Goal: Task Accomplishment & Management: Complete application form

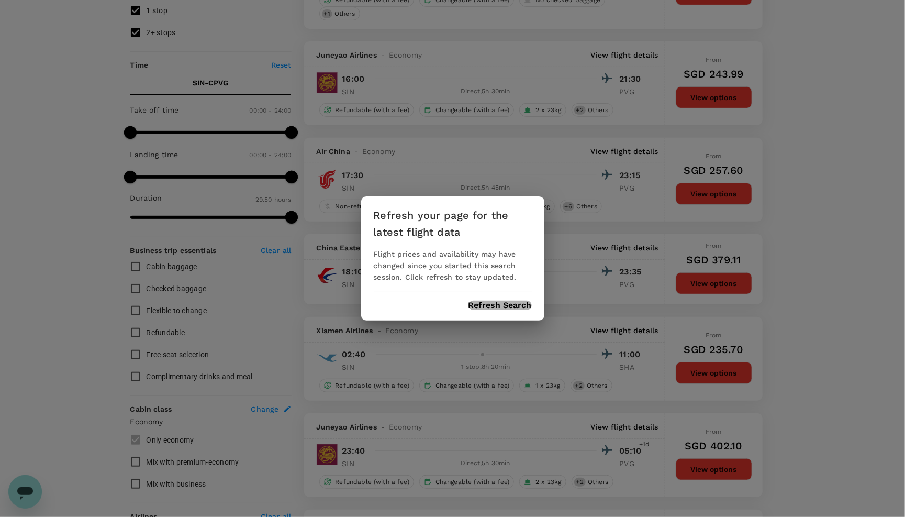
click at [494, 306] on button "Refresh Search" at bounding box center [500, 305] width 63 height 9
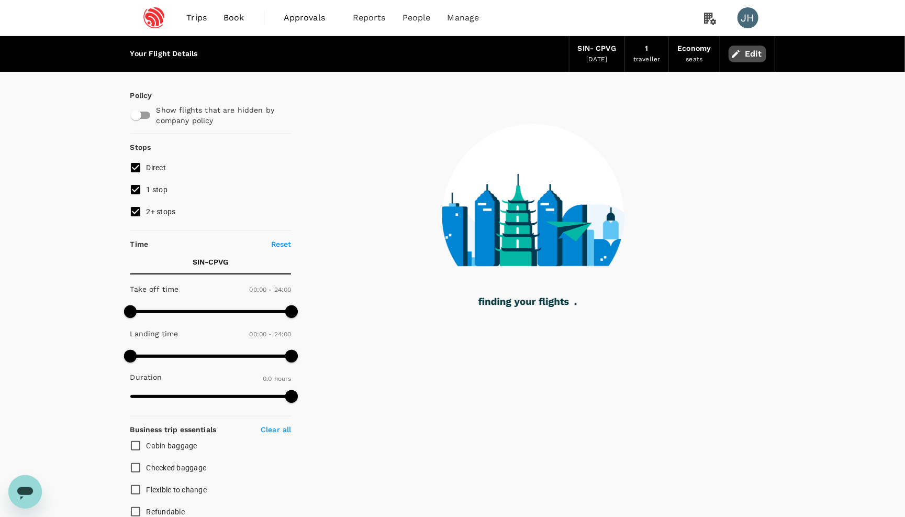
click at [753, 54] on button "Edit" at bounding box center [748, 54] width 38 height 17
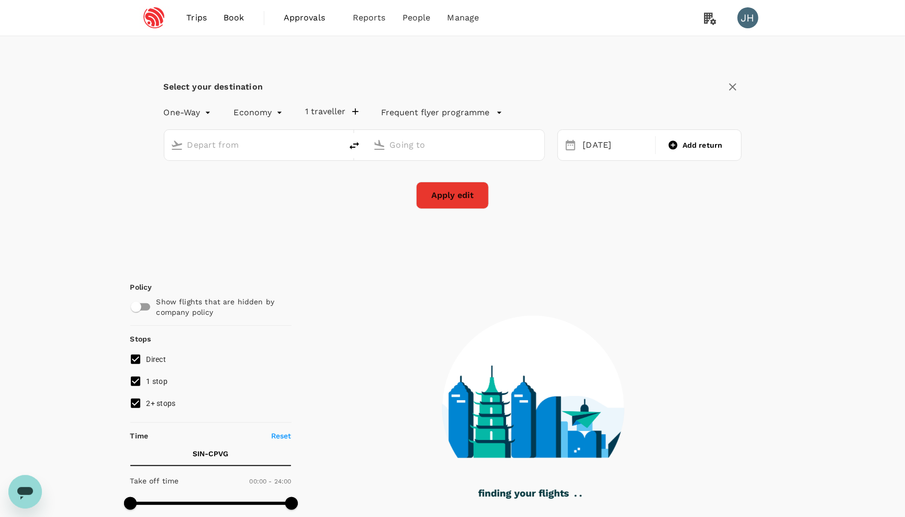
type input "Singapore Changi (SIN)"
type input "Shanghai, China (any)"
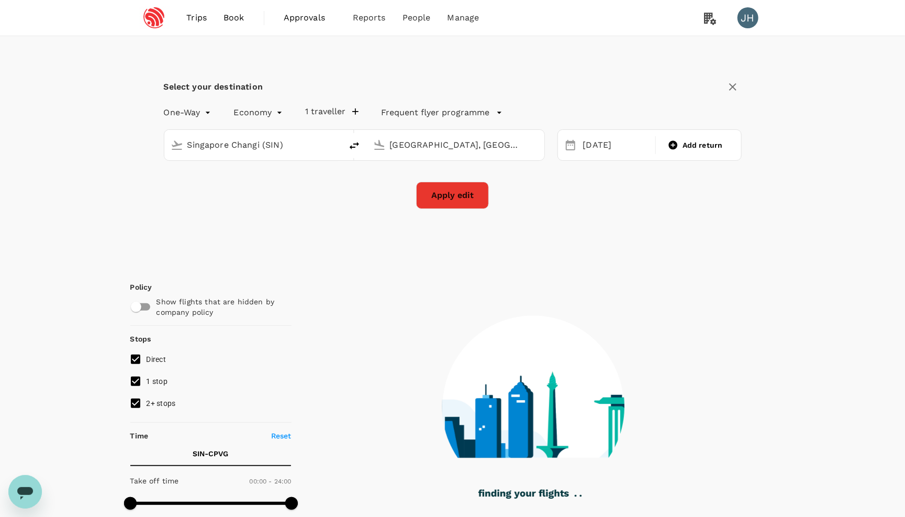
click at [201, 113] on body "Trips Book Approvals 0 Reports People Manage JH Select your destination One-Way…" at bounding box center [452, 473] width 905 height 946
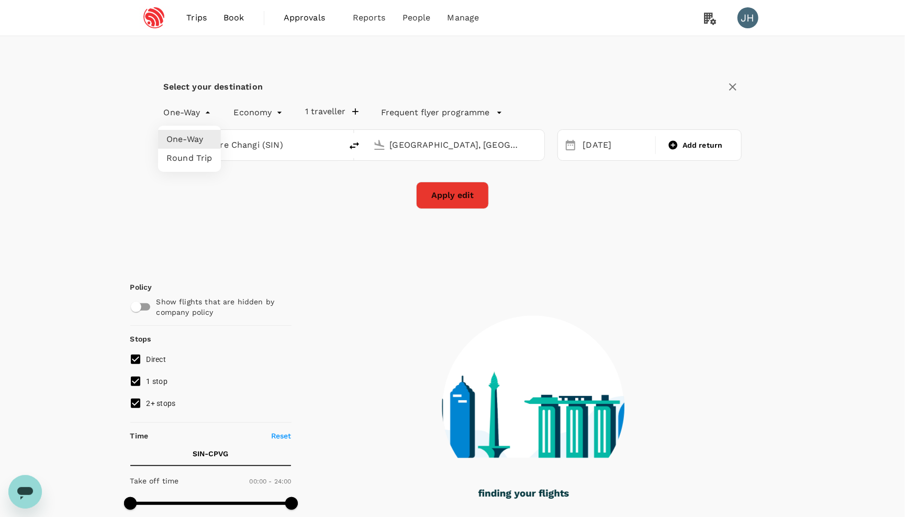
click at [201, 154] on li "Round Trip" at bounding box center [189, 158] width 63 height 19
type input "roundtrip"
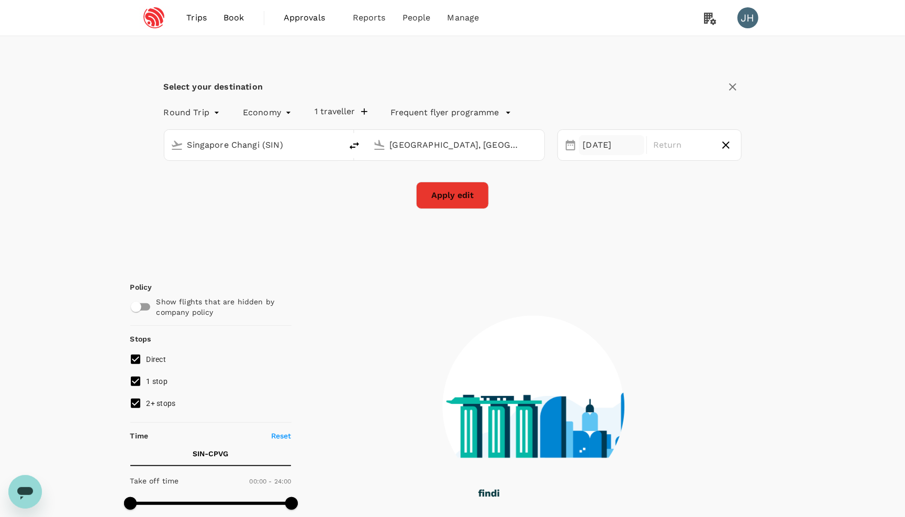
click at [610, 147] on div "14 Sep" at bounding box center [612, 145] width 66 height 20
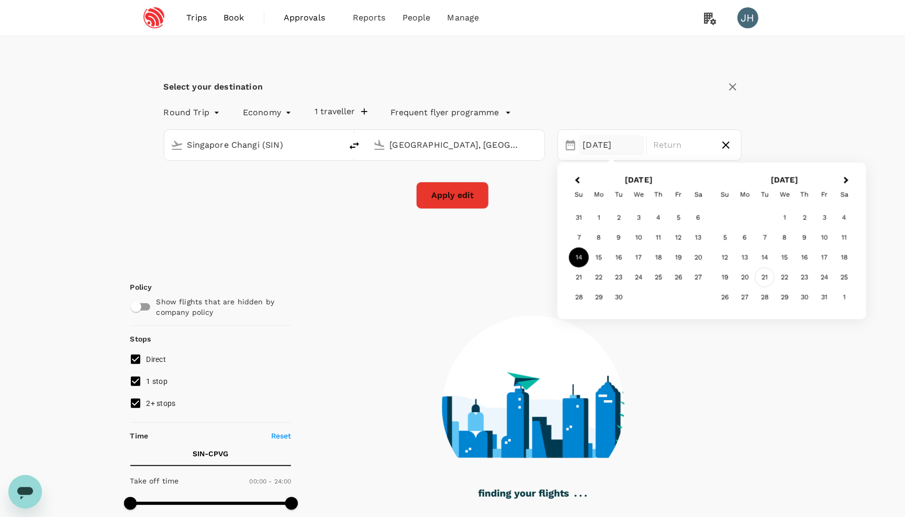
type input "1415"
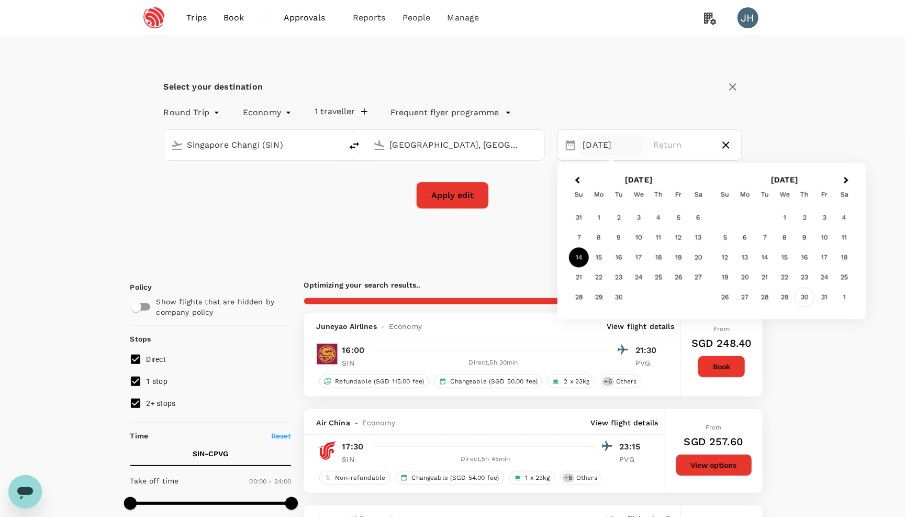
type input "SGD"
click at [800, 297] on div "30" at bounding box center [805, 297] width 20 height 20
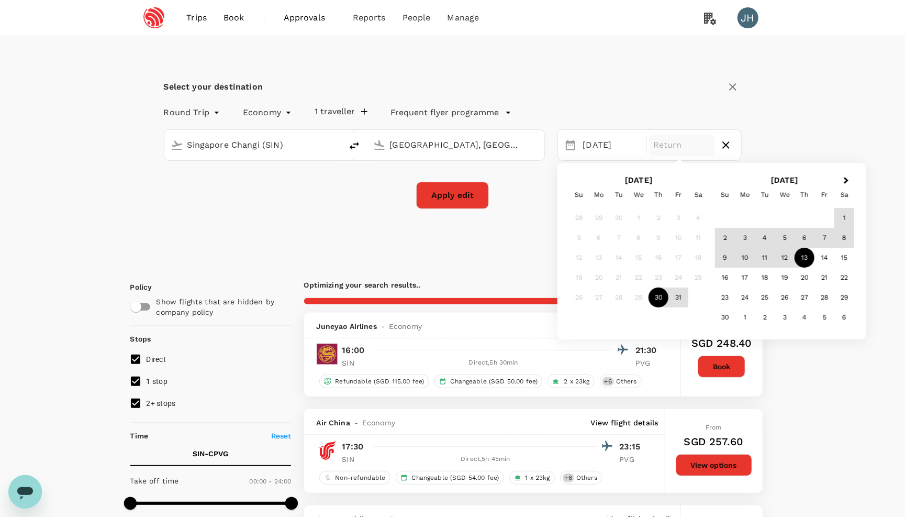
click at [799, 254] on div "13" at bounding box center [805, 258] width 20 height 20
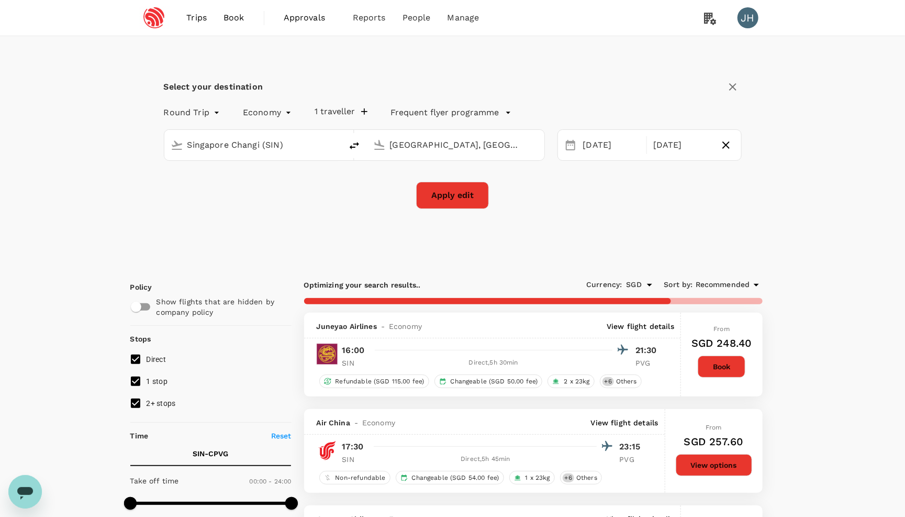
type input "1790"
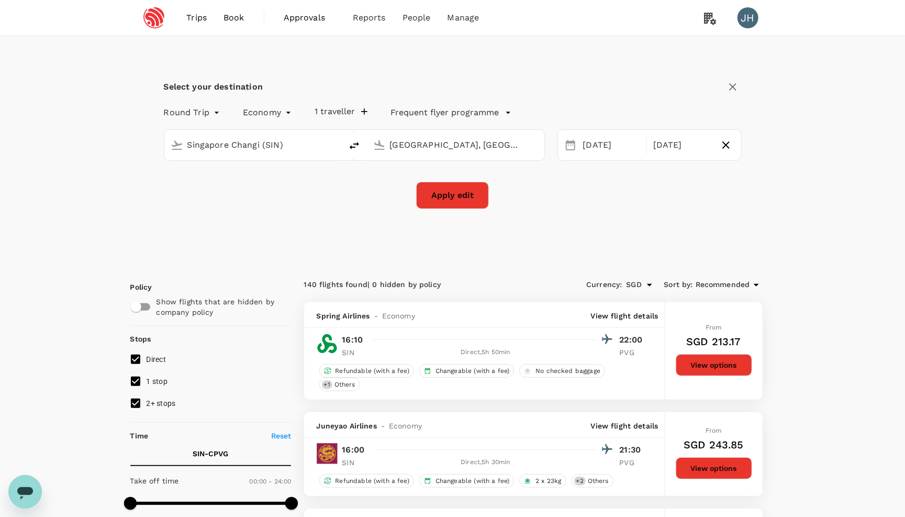
click at [449, 201] on button "Apply edit" at bounding box center [452, 195] width 73 height 27
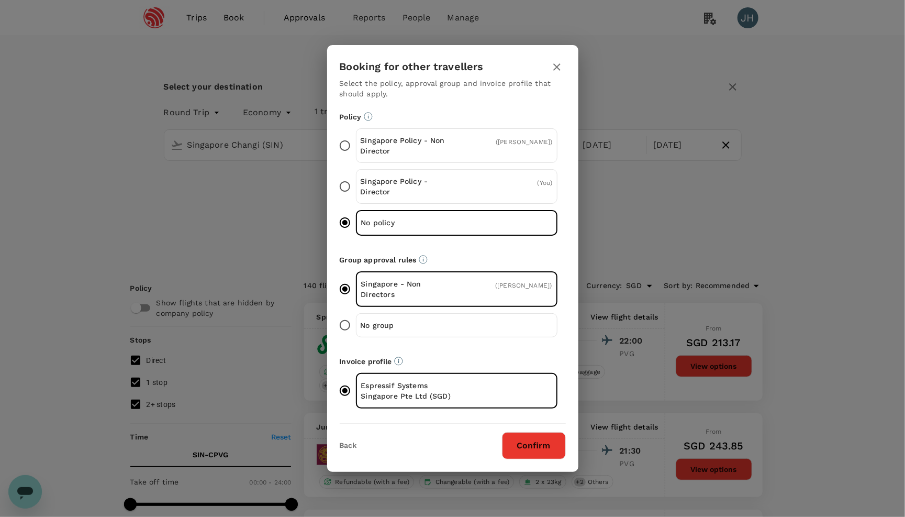
click at [540, 446] on button "Confirm" at bounding box center [534, 445] width 64 height 27
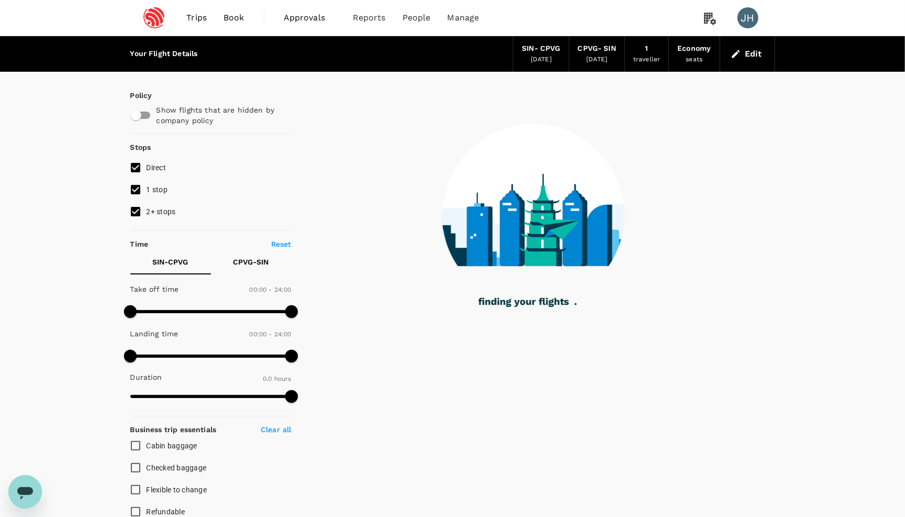
checkbox input "true"
type input "910"
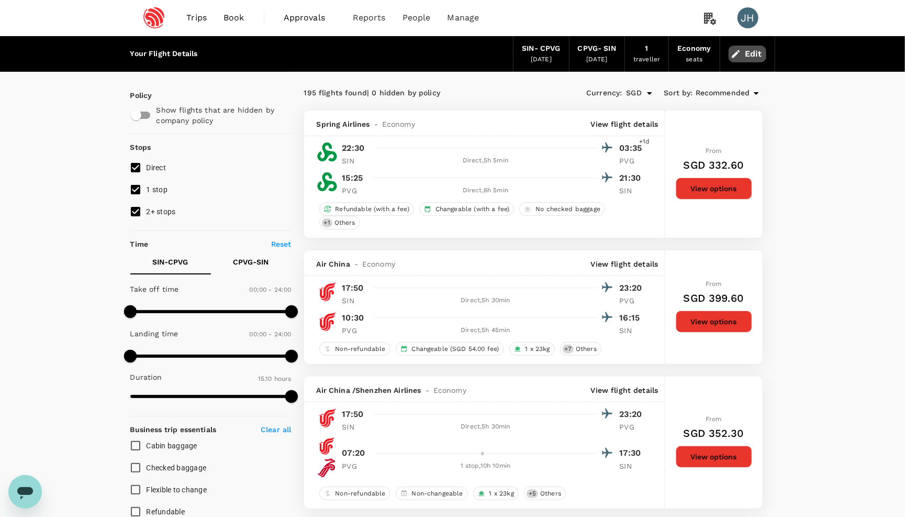
click at [752, 51] on button "Edit" at bounding box center [748, 54] width 38 height 17
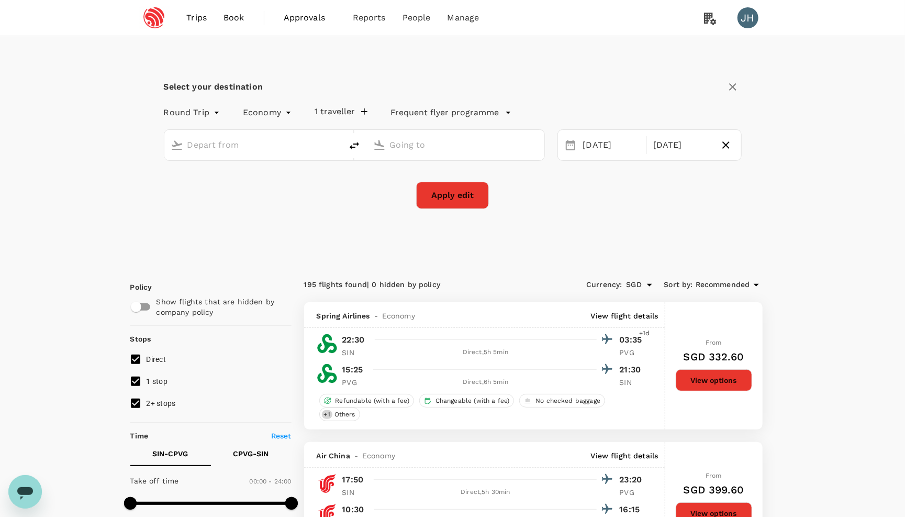
type input "Singapore Changi (SIN)"
type input "Shanghai, China (any)"
click at [328, 126] on div "Singapore Changi (SIN) Shanghai, China (any)" at bounding box center [348, 139] width 394 height 44
click at [329, 117] on button "1 traveller" at bounding box center [341, 111] width 53 height 10
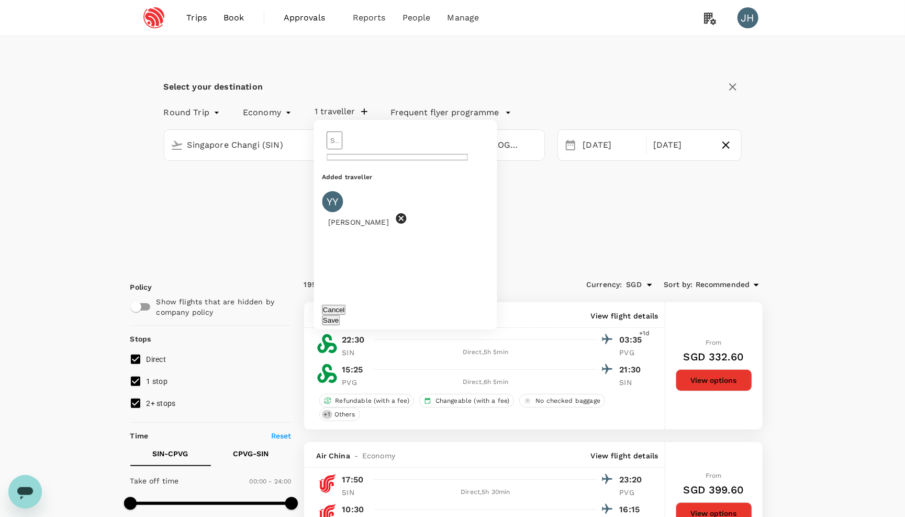
click at [396, 213] on icon at bounding box center [401, 218] width 10 height 10
click at [342, 146] on input "text" at bounding box center [335, 140] width 16 height 18
type input "ivan"
click at [405, 172] on div "[PERSON_NAME] [PERSON_NAME]" at bounding box center [405, 178] width 167 height 13
type input "[PERSON_NAME] [PERSON_NAME]"
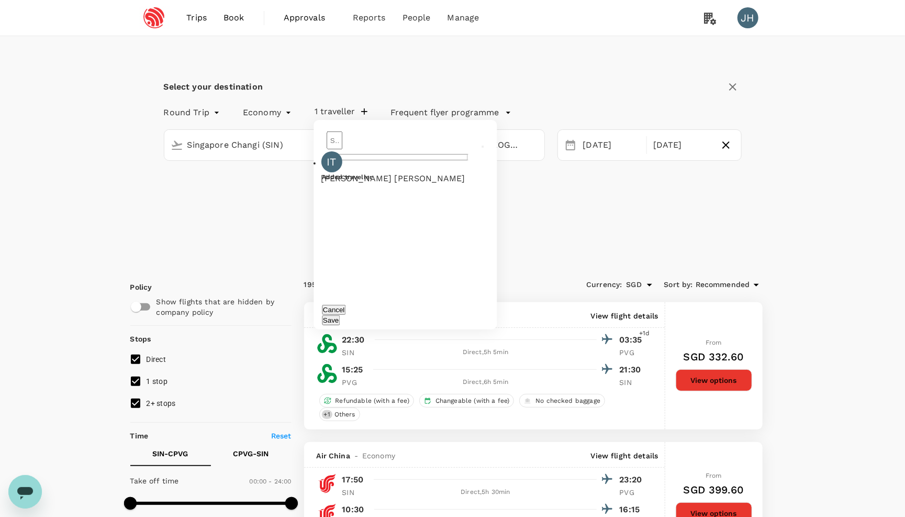
type input "[PERSON_NAME] [PERSON_NAME]"
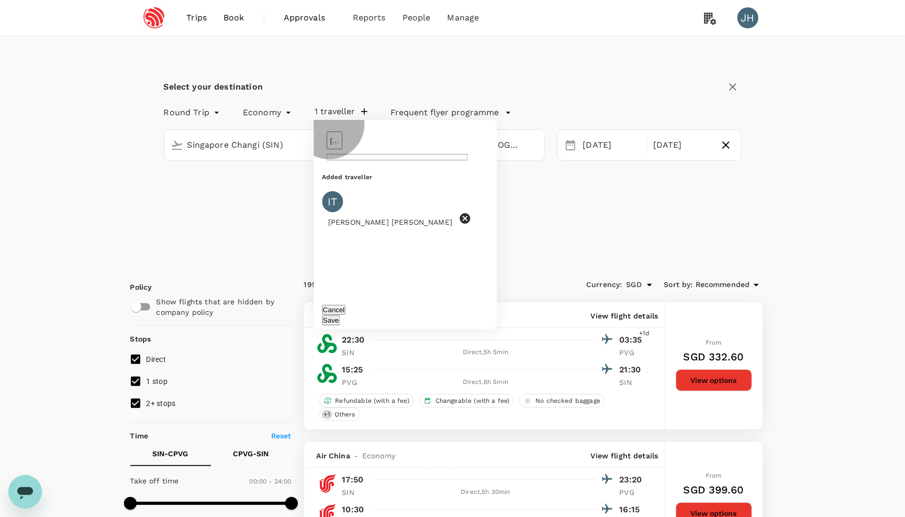
click at [340, 315] on button "Save" at bounding box center [331, 320] width 18 height 10
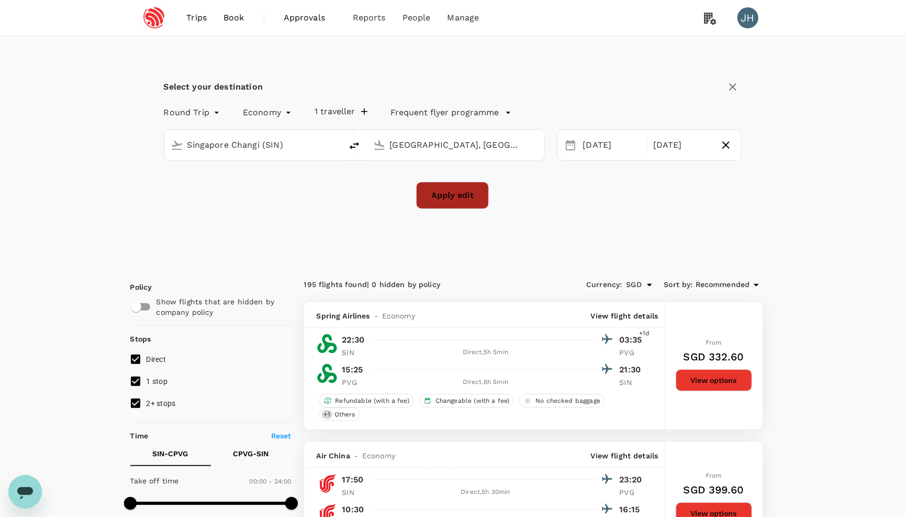
click at [467, 196] on button "Apply edit" at bounding box center [452, 195] width 73 height 27
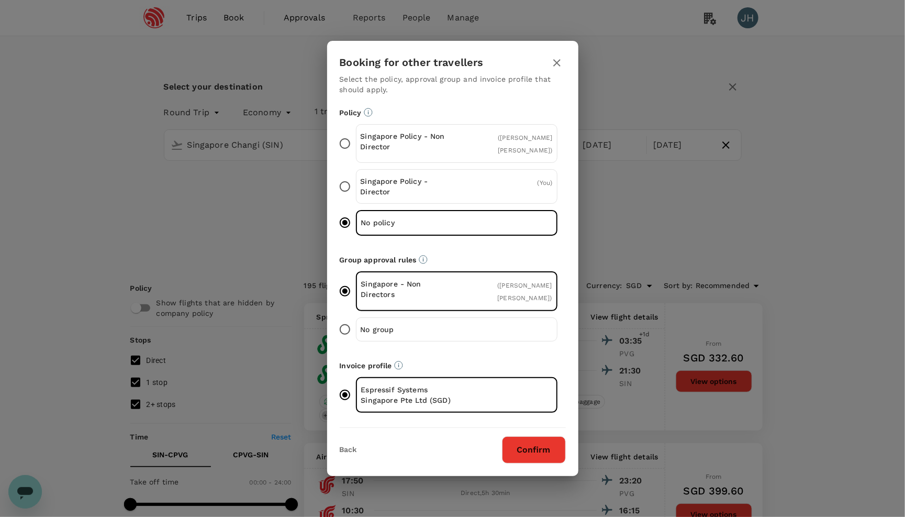
click at [543, 454] on button "Confirm" at bounding box center [534, 449] width 64 height 27
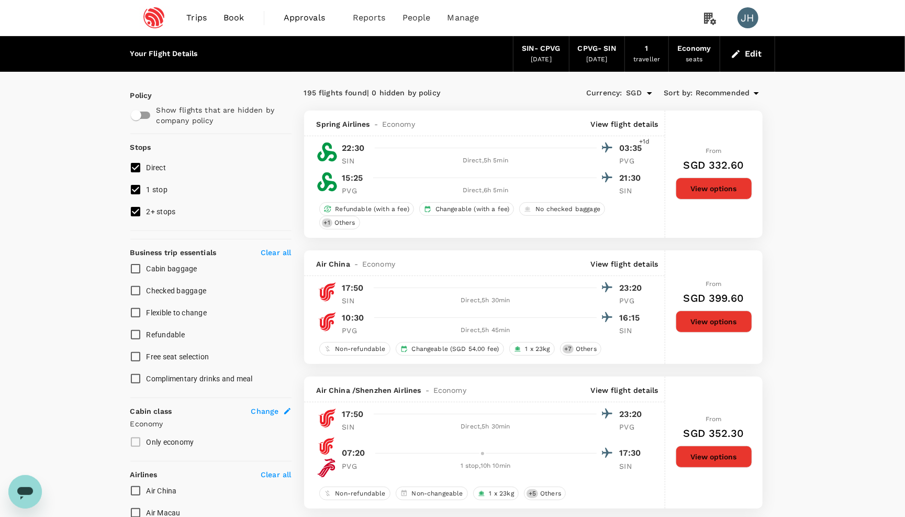
checkbox input "false"
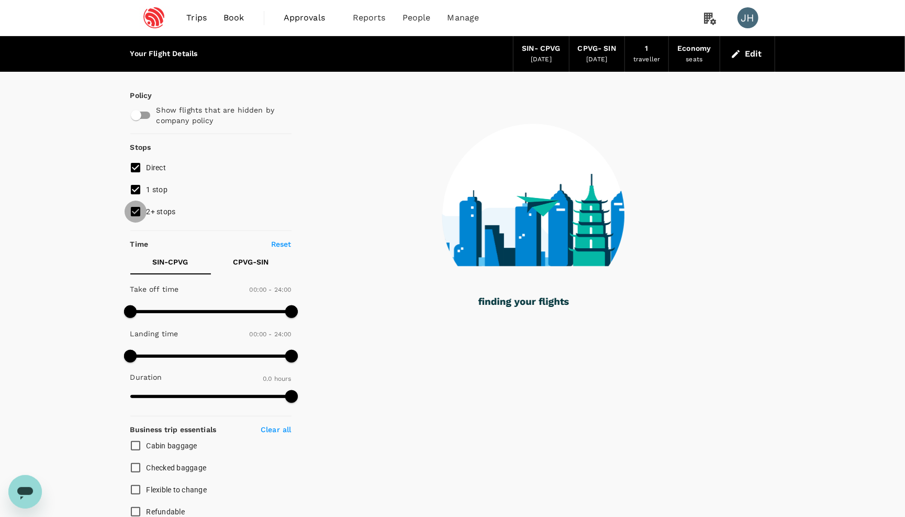
click at [138, 215] on input "2+ stops" at bounding box center [136, 212] width 22 height 22
checkbox input "false"
type input "1215"
checkbox input "true"
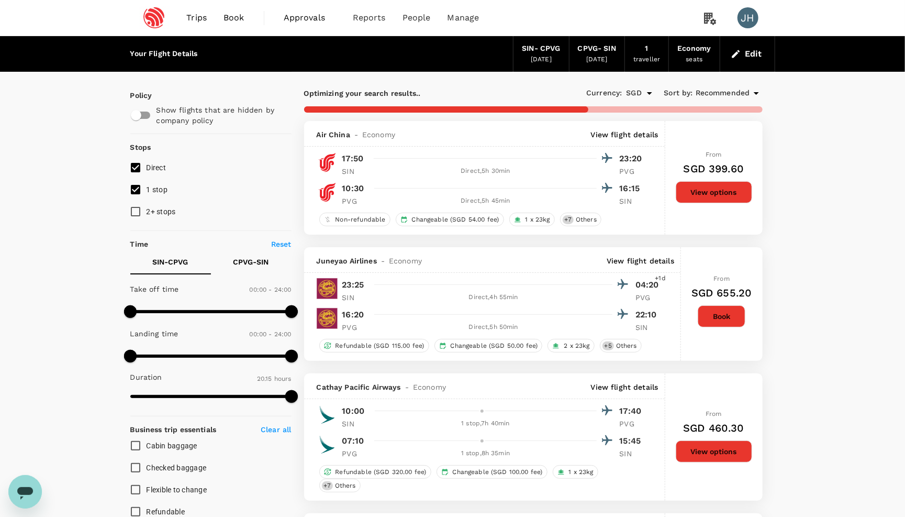
click at [137, 190] on input "1 stop" at bounding box center [136, 190] width 22 height 22
checkbox input "false"
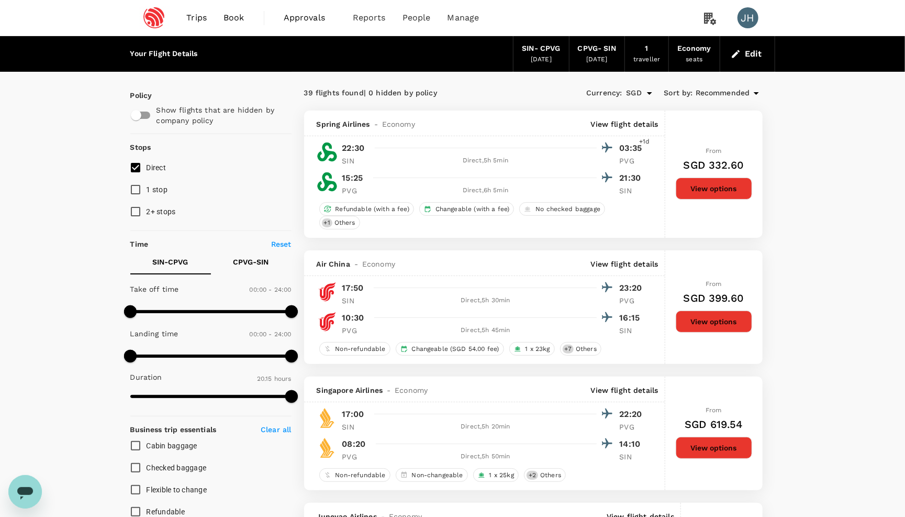
click at [728, 92] on span "Recommended" at bounding box center [723, 93] width 54 height 12
type input "SGD"
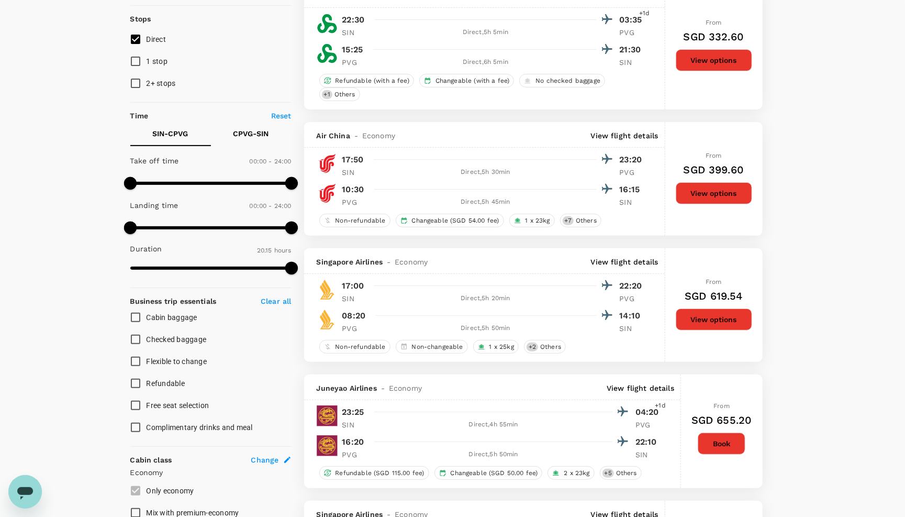
scroll to position [154, 0]
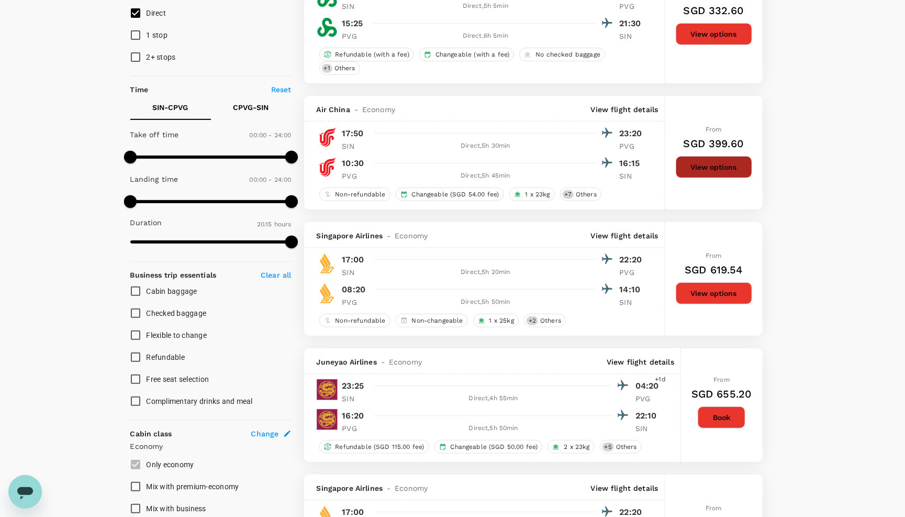
click at [686, 178] on button "View options" at bounding box center [714, 167] width 76 height 22
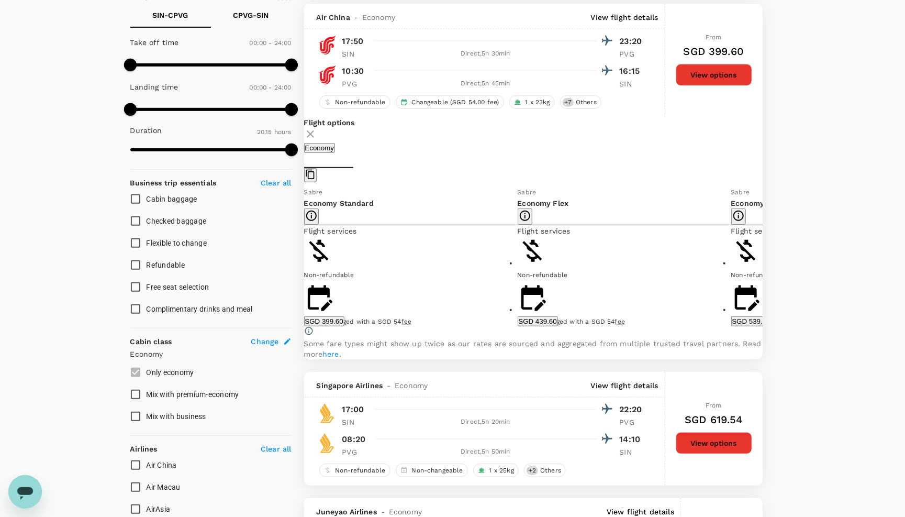
scroll to position [255, 0]
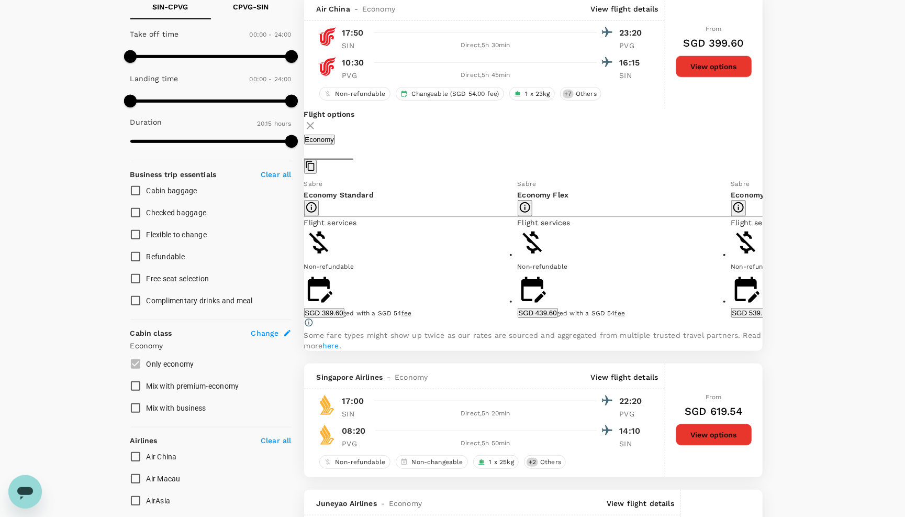
click at [345, 318] on button "SGD 399.60" at bounding box center [324, 313] width 40 height 10
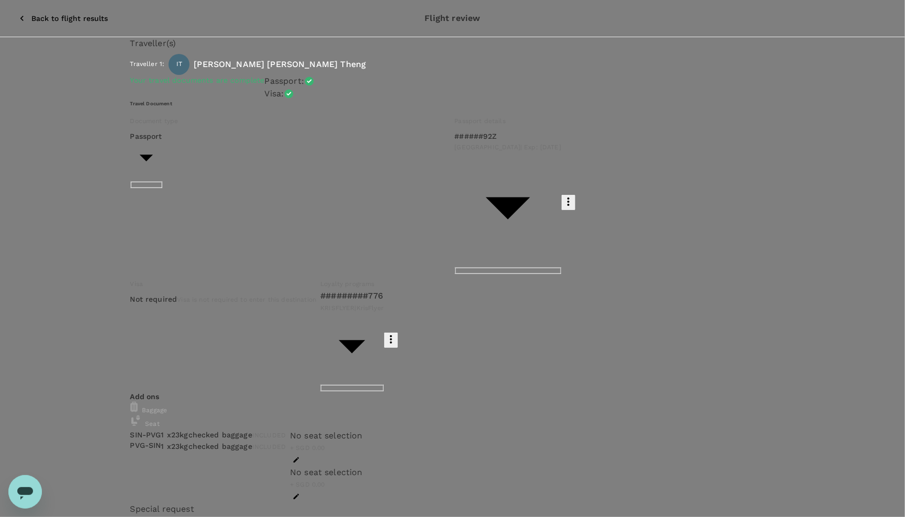
type input "9c4236b1-475f-422d-9c09-8433c73e6af8"
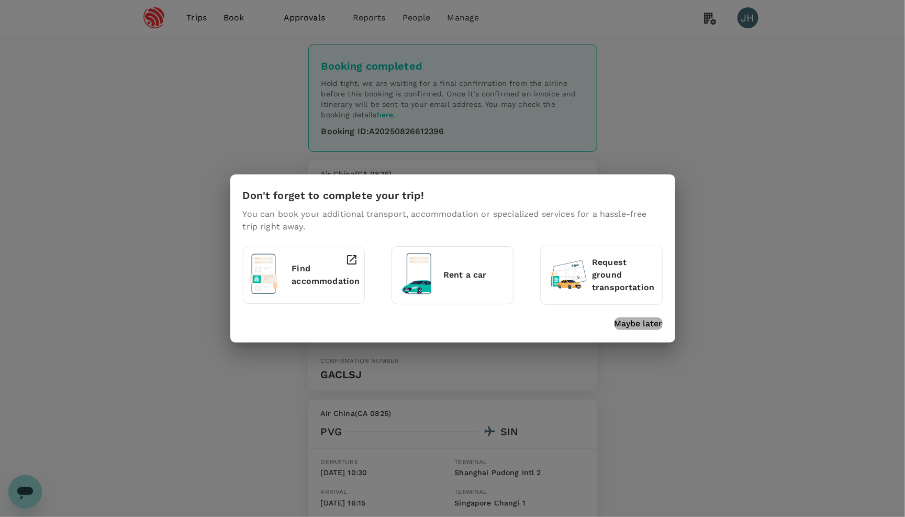
click at [651, 326] on p "Maybe later" at bounding box center [639, 323] width 48 height 13
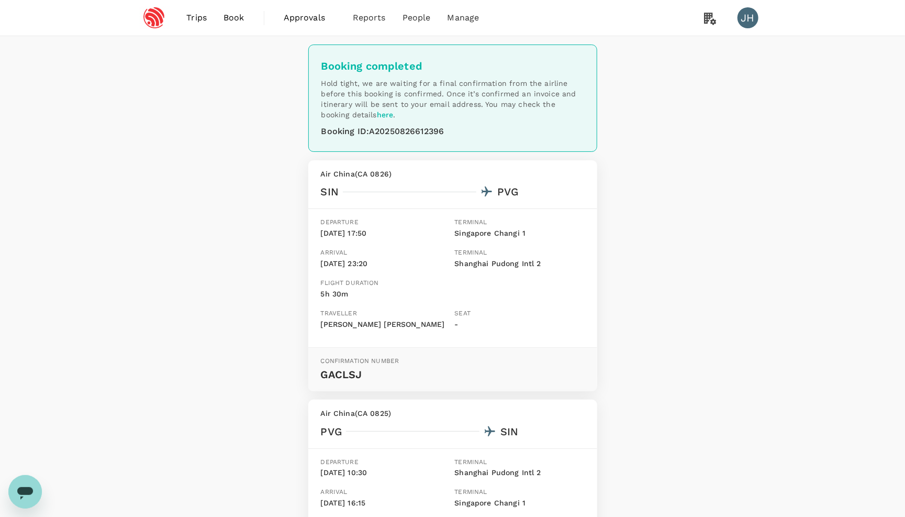
click at [232, 11] on link "Book" at bounding box center [234, 18] width 38 height 36
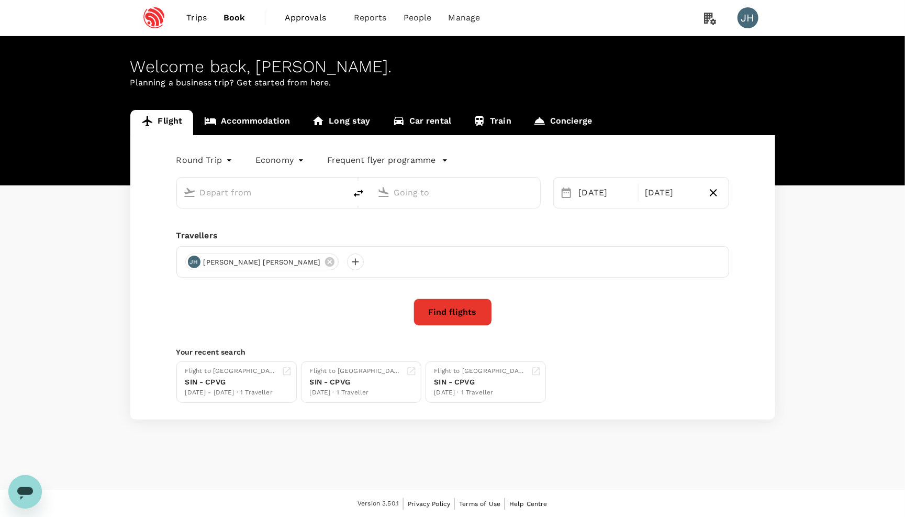
click at [278, 194] on input "text" at bounding box center [262, 192] width 124 height 16
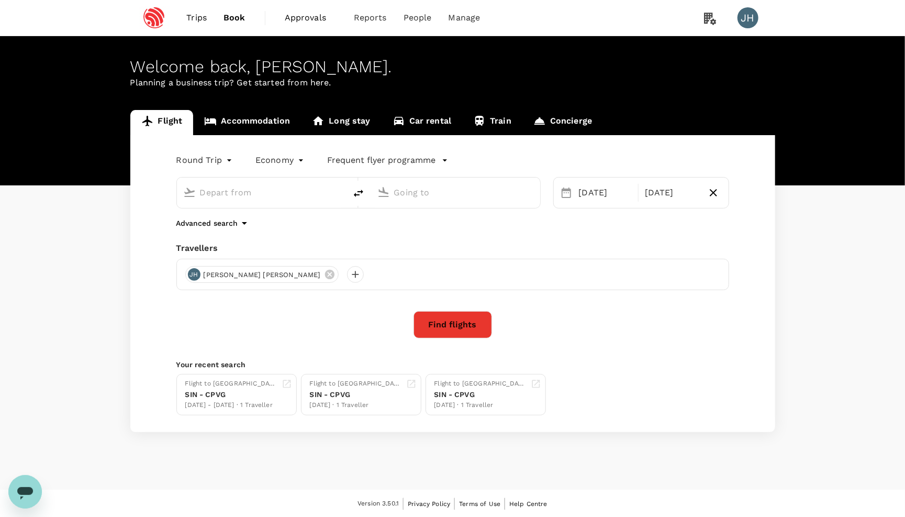
type input "Singapore Changi (SIN)"
type input "Shanghai, China (any)"
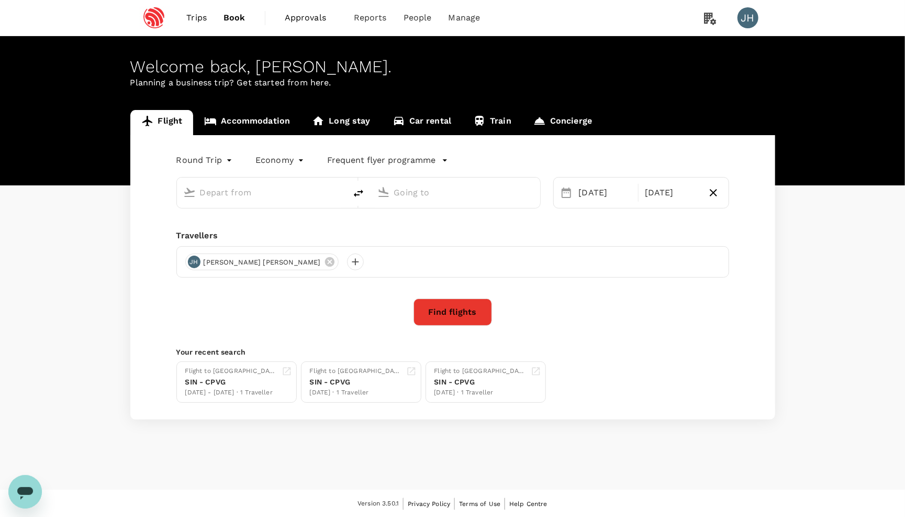
type input "Singapore Changi (SIN)"
type input "Shanghai, China (any)"
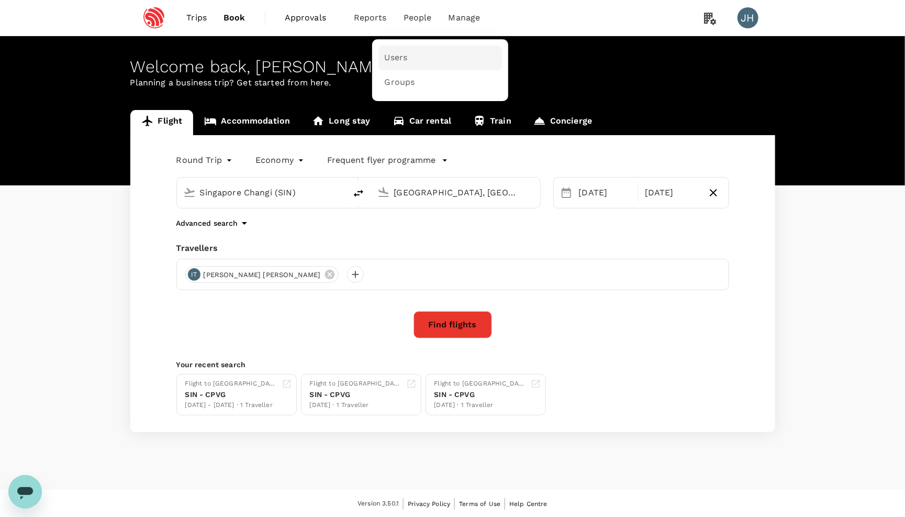
click at [406, 53] on link "Users" at bounding box center [441, 58] width 124 height 25
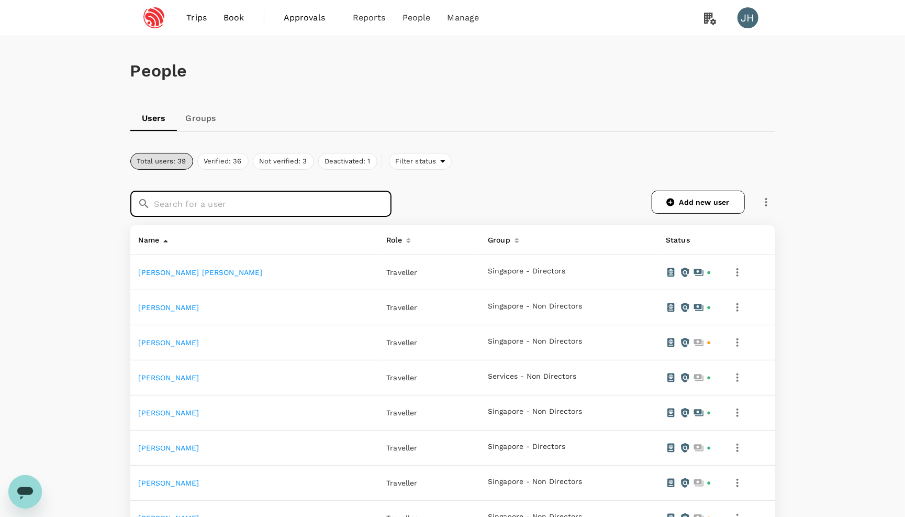
click at [231, 204] on input "text" at bounding box center [272, 204] width 237 height 26
click at [141, 203] on icon at bounding box center [144, 203] width 13 height 13
click at [180, 207] on input "ou" at bounding box center [272, 204] width 237 height 26
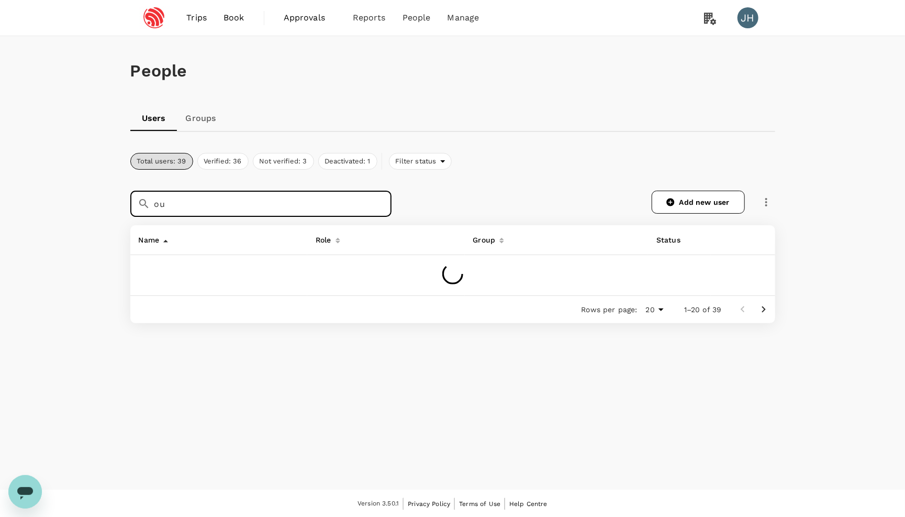
type input "ou"
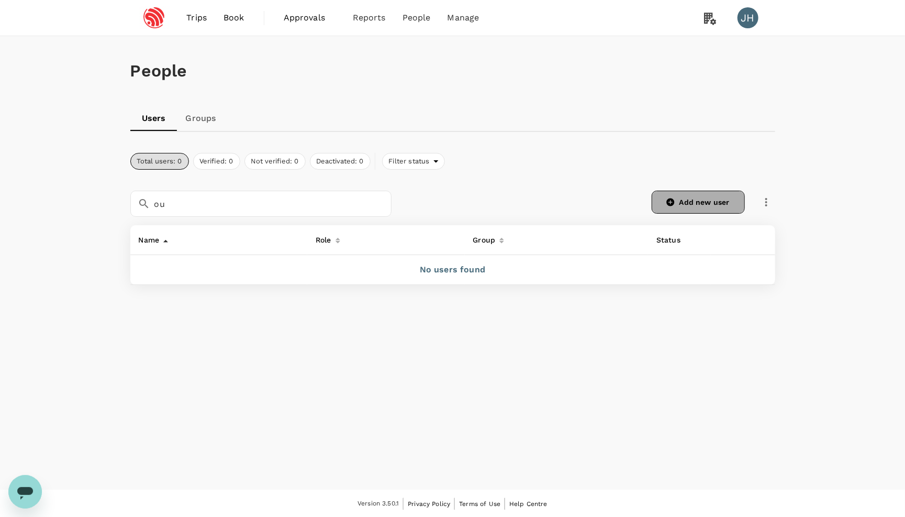
click at [718, 209] on link "Add new user" at bounding box center [698, 202] width 93 height 23
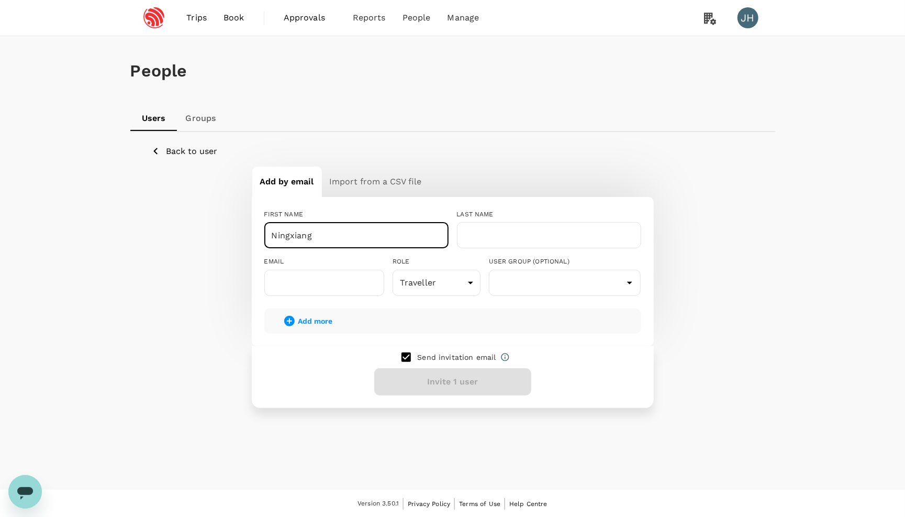
type input "Ningxiang"
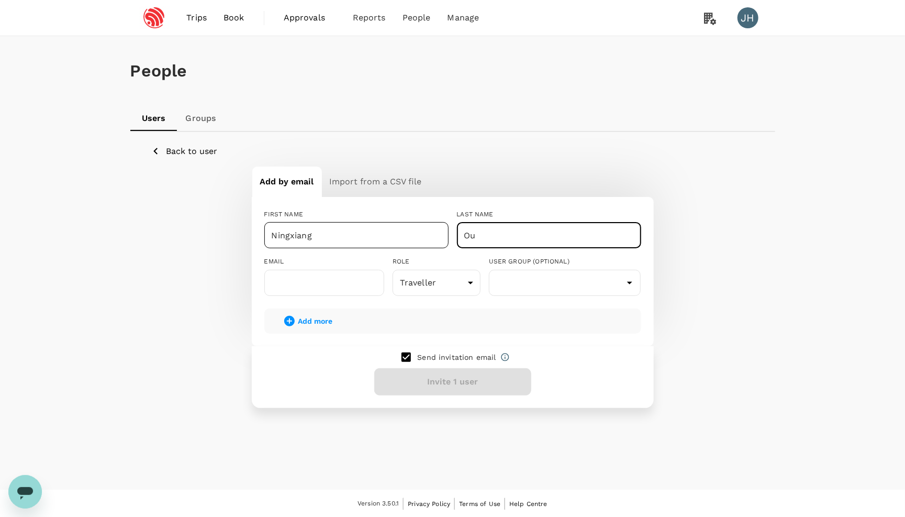
type input "Ou"
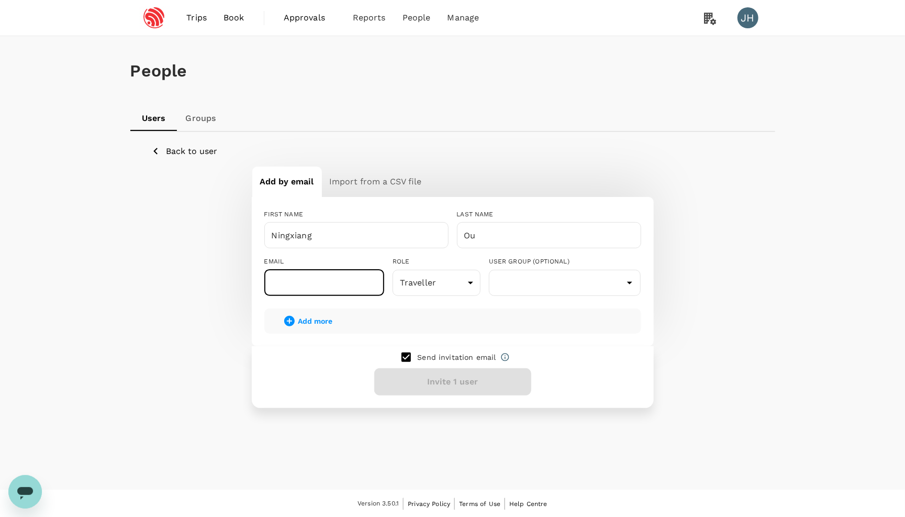
click at [308, 280] on input "text" at bounding box center [324, 283] width 120 height 26
paste input "ouningxiang@espressif.com"
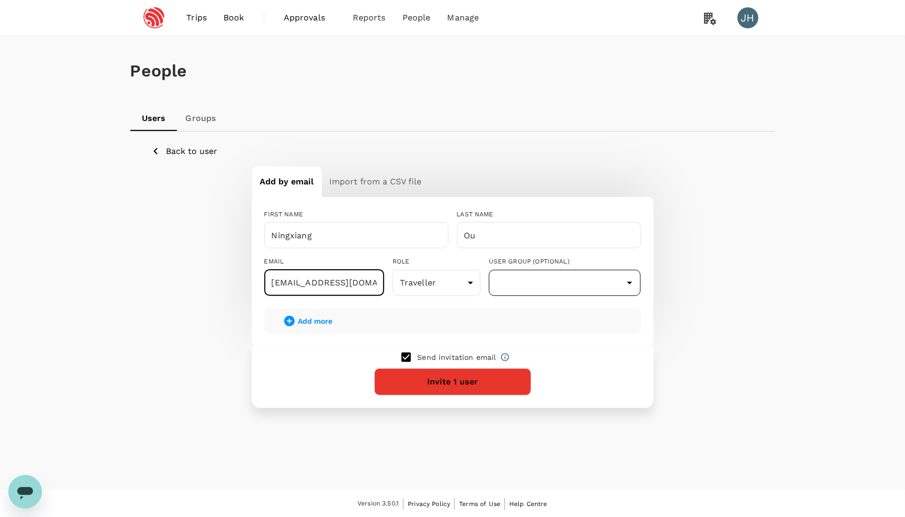
type input "ouningxiang@espressif.com"
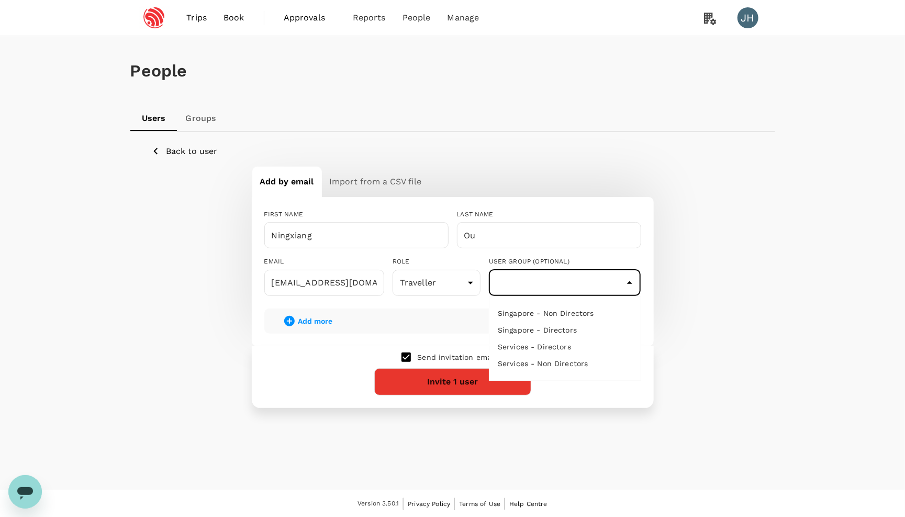
click at [536, 275] on input "text" at bounding box center [565, 283] width 147 height 20
click at [535, 309] on li "Singapore - Non Directors" at bounding box center [565, 313] width 151 height 17
type input "Singapore - Non Directors"
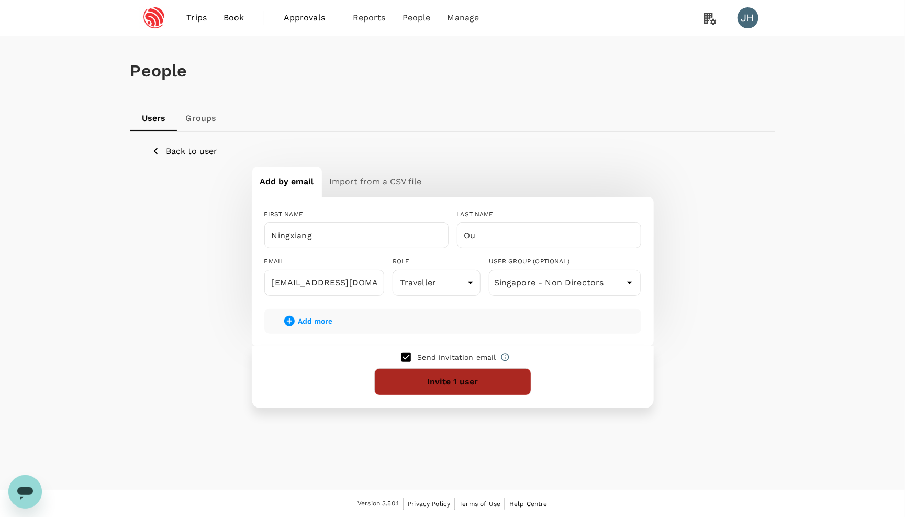
click at [469, 395] on button "Invite 1 user" at bounding box center [452, 381] width 157 height 27
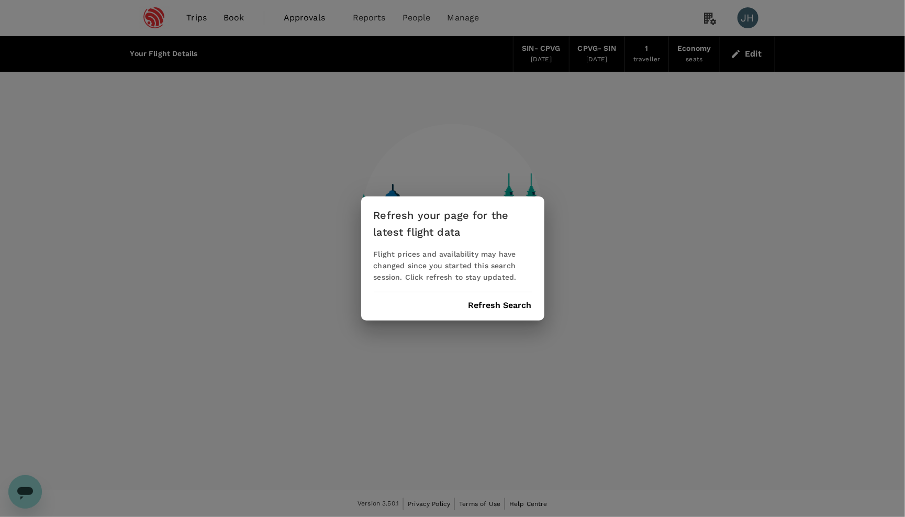
click at [501, 308] on button "Refresh Search" at bounding box center [500, 305] width 63 height 9
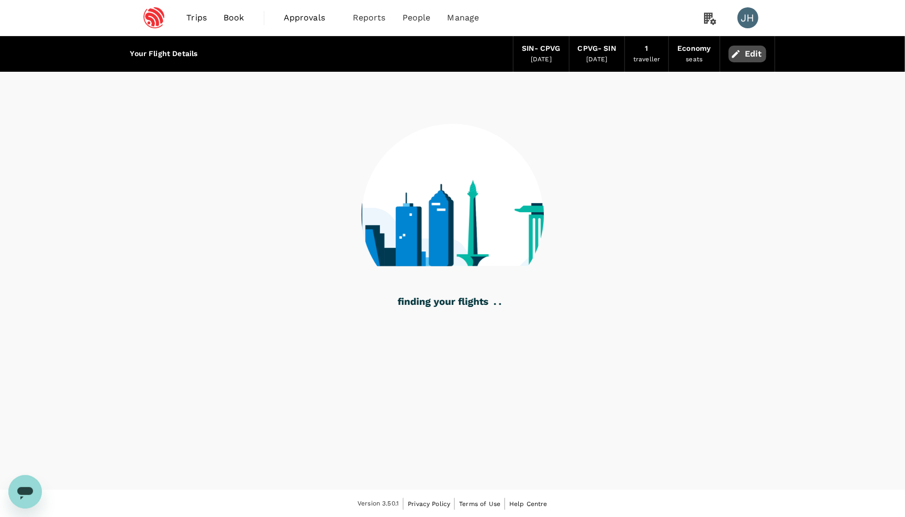
click at [743, 61] on button "Edit" at bounding box center [748, 54] width 38 height 17
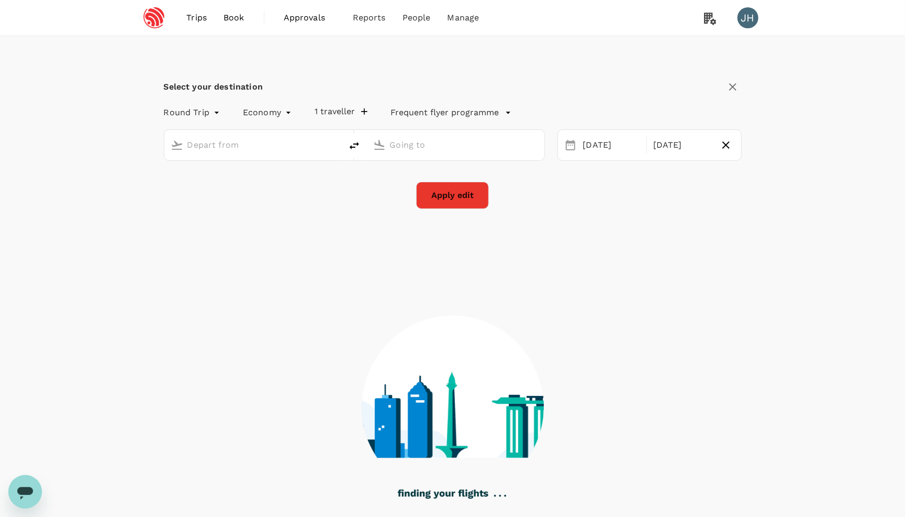
type input "Singapore Changi (SIN)"
type input "Shanghai, China (any)"
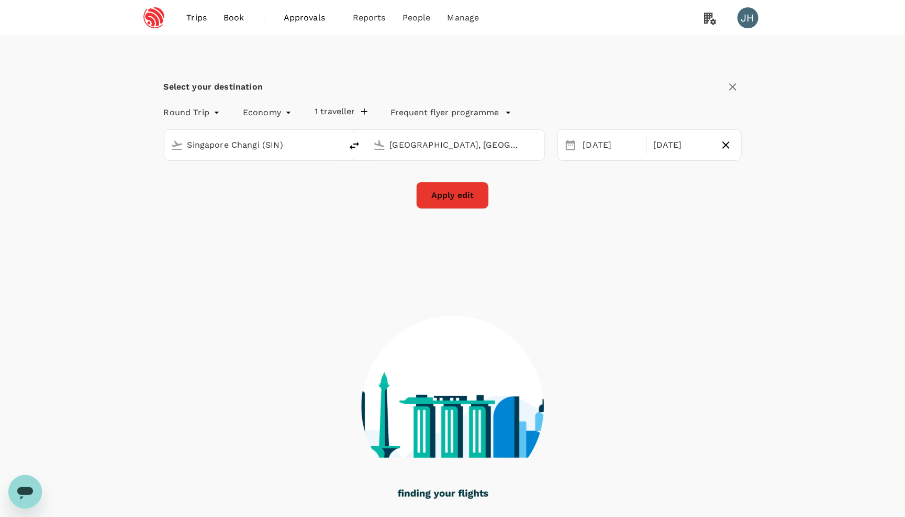
click at [212, 110] on body "Trips Book Approvals 0 Reports People Manage JH Select your destination Round T…" at bounding box center [452, 291] width 905 height 582
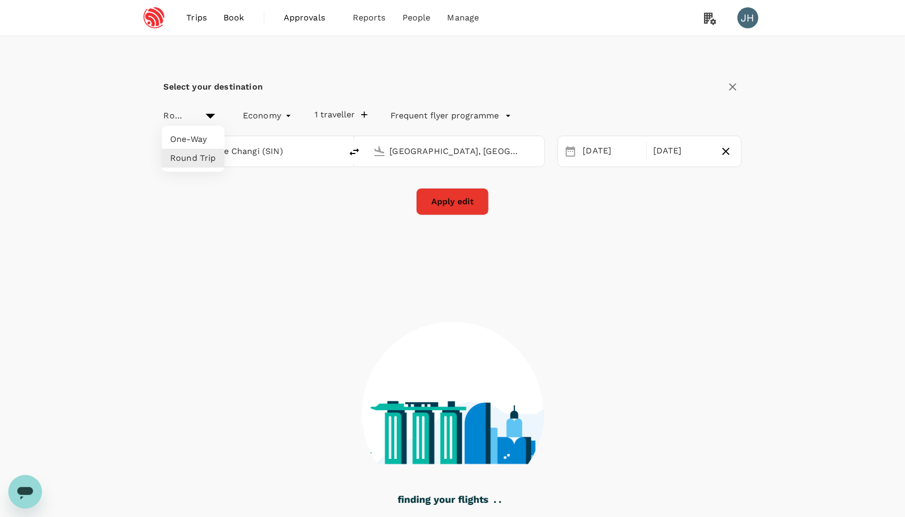
click at [205, 134] on li "One-Way" at bounding box center [193, 139] width 63 height 19
type input "oneway"
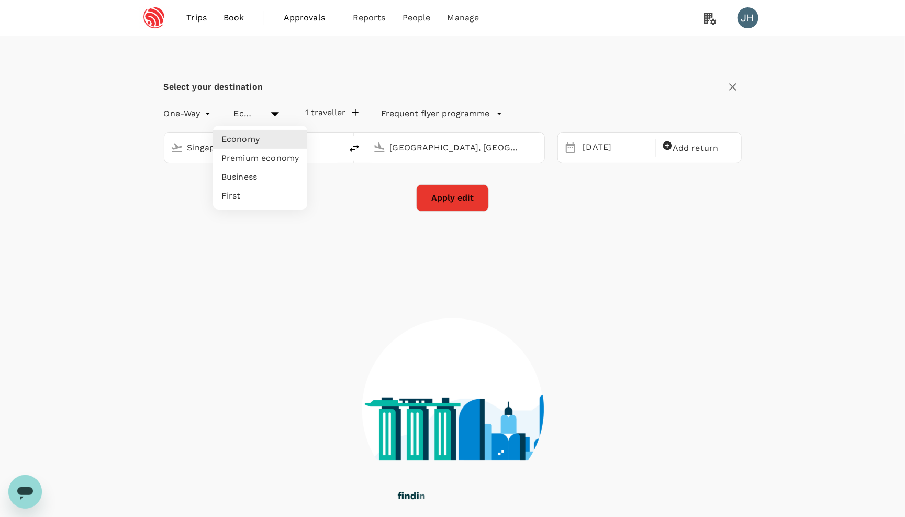
click at [258, 115] on body "Trips Book Approvals 0 Reports People Manage JH Select your destination One-Way…" at bounding box center [452, 292] width 905 height 584
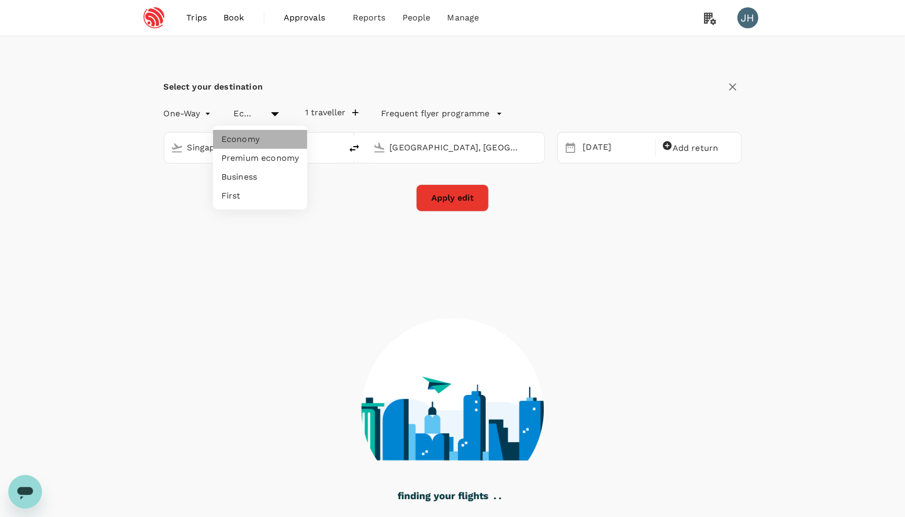
click at [249, 142] on li "Economy" at bounding box center [260, 139] width 94 height 19
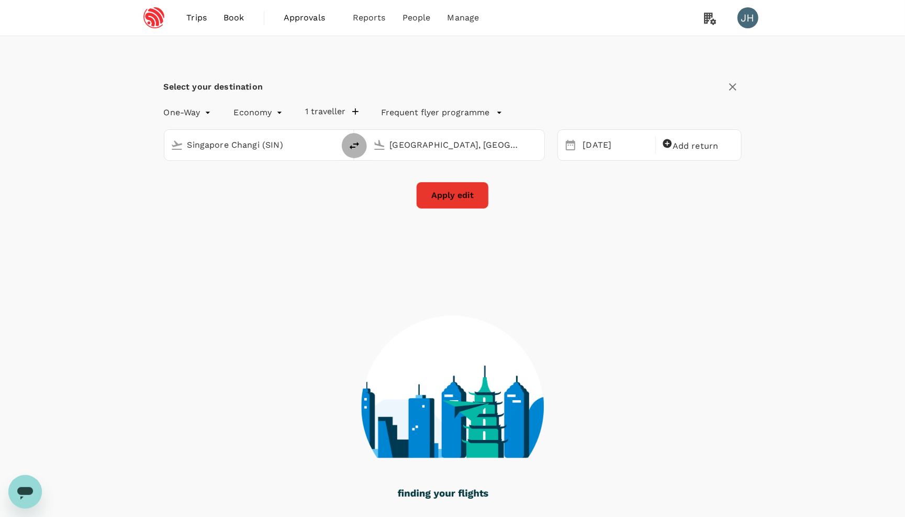
click at [361, 152] on icon "delete" at bounding box center [354, 145] width 13 height 13
type input "Shanghai, China (any)"
type input "Singapore Changi (SIN)"
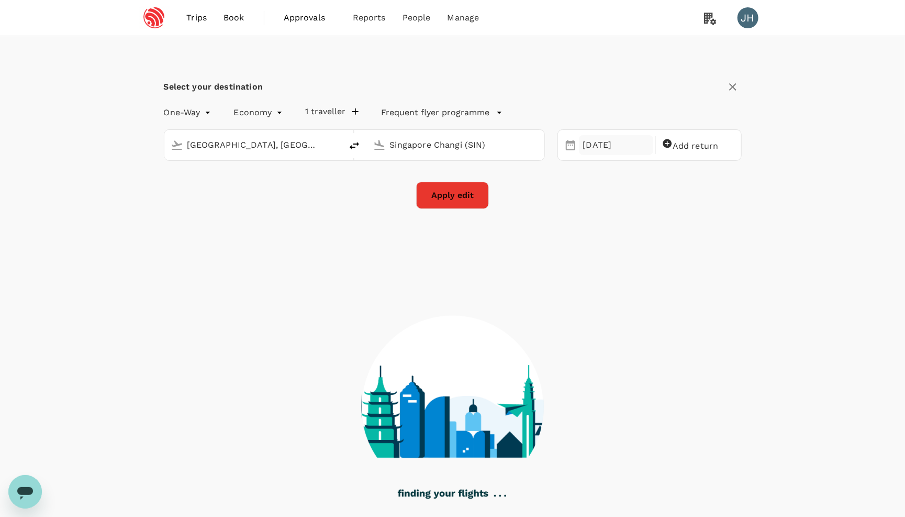
click at [616, 153] on div "30 Oct" at bounding box center [616, 145] width 75 height 20
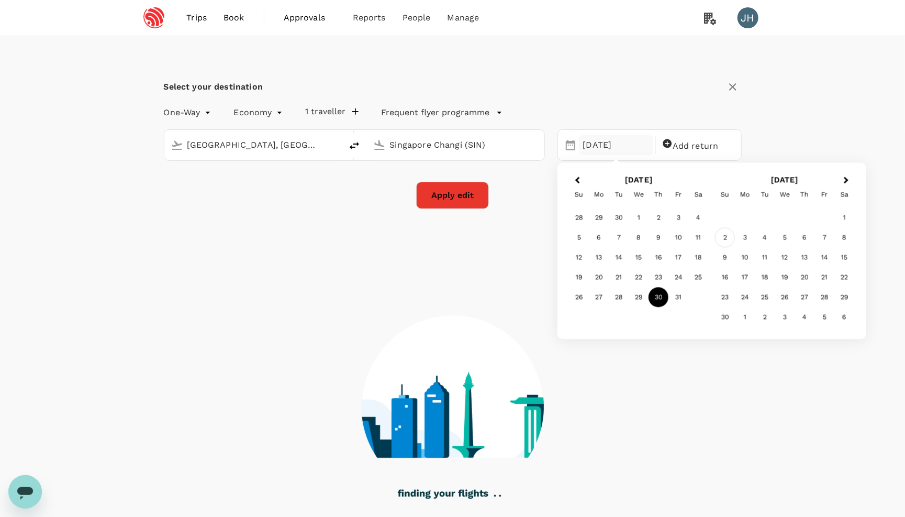
click at [727, 237] on div "2" at bounding box center [725, 238] width 20 height 20
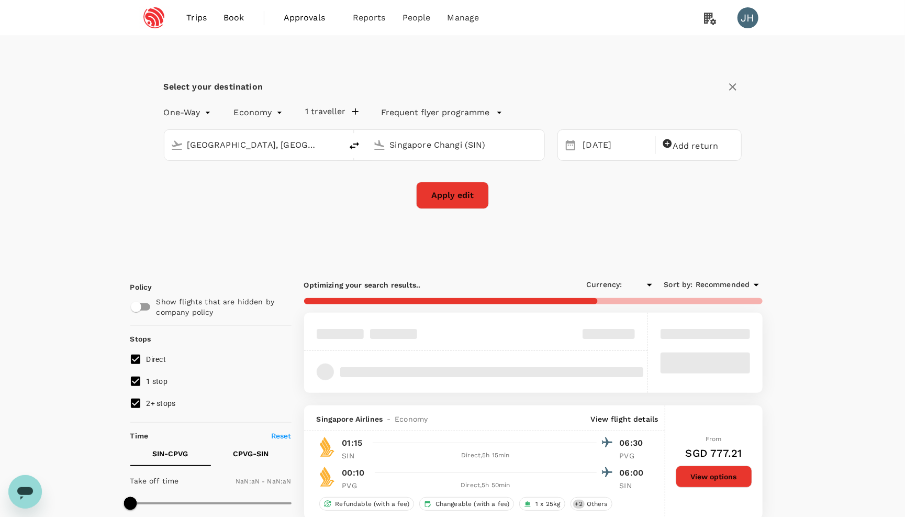
type input "SGD"
type input "1440"
click at [482, 196] on button "Apply edit" at bounding box center [452, 195] width 73 height 27
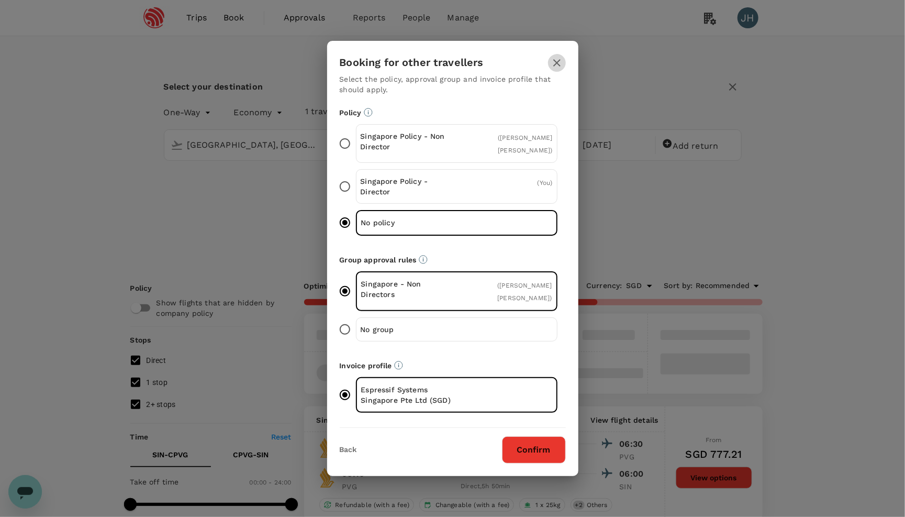
click at [560, 65] on icon "button" at bounding box center [557, 63] width 13 height 13
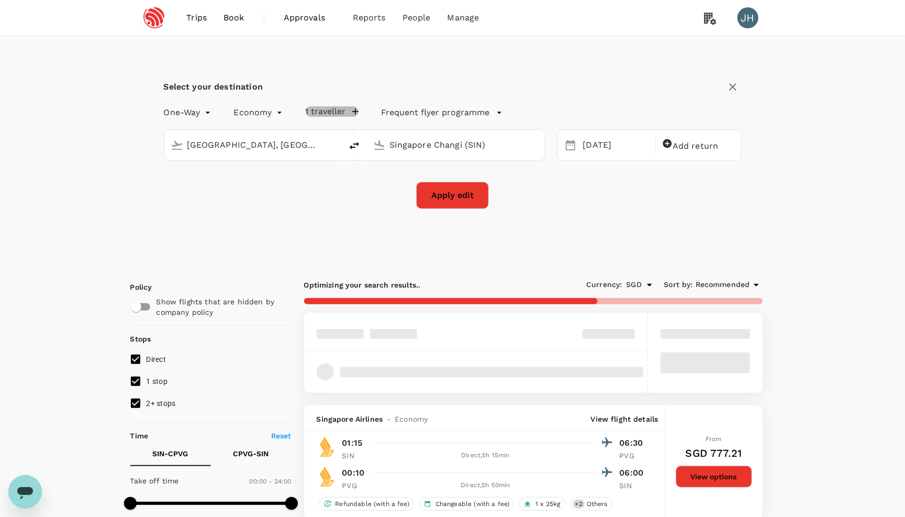
click at [334, 107] on button "1 traveller" at bounding box center [332, 111] width 53 height 10
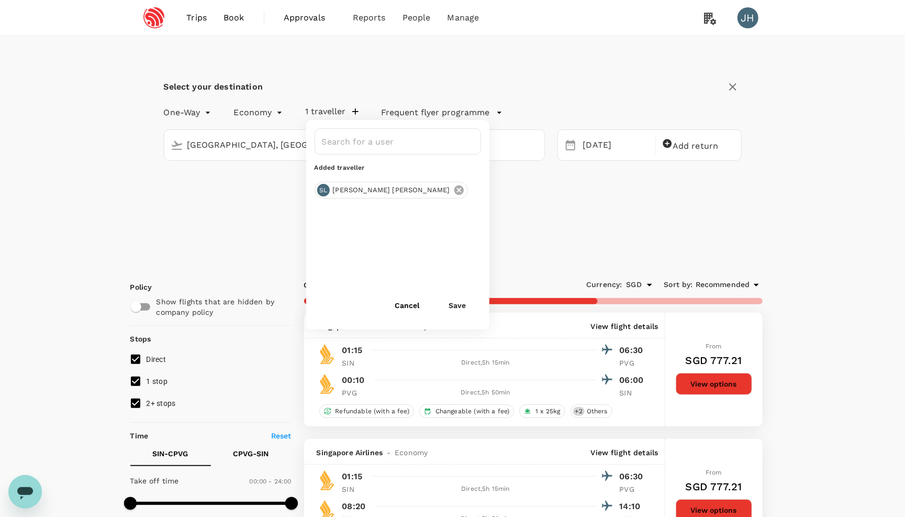
click at [454, 189] on icon at bounding box center [458, 189] width 9 height 9
click at [368, 146] on input "text" at bounding box center [389, 141] width 141 height 20
type input "li"
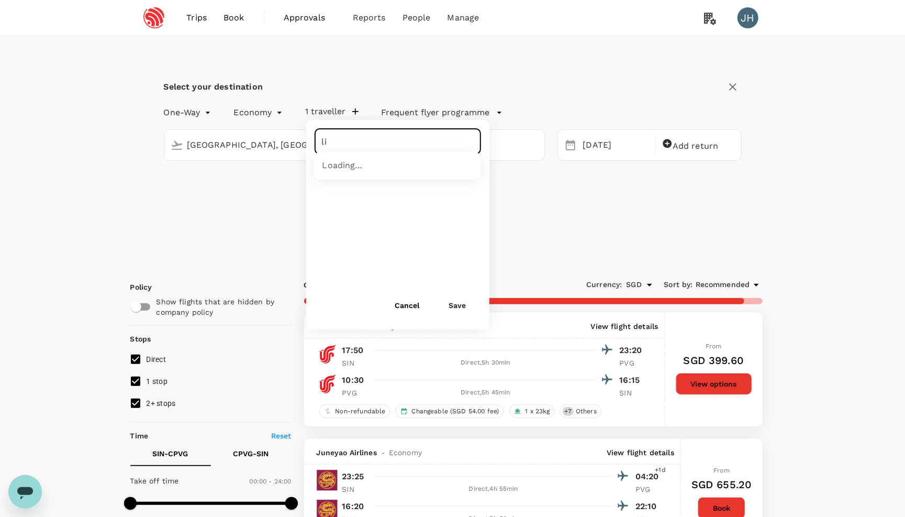
type input "1215"
click at [336, 146] on input "li" at bounding box center [389, 141] width 141 height 20
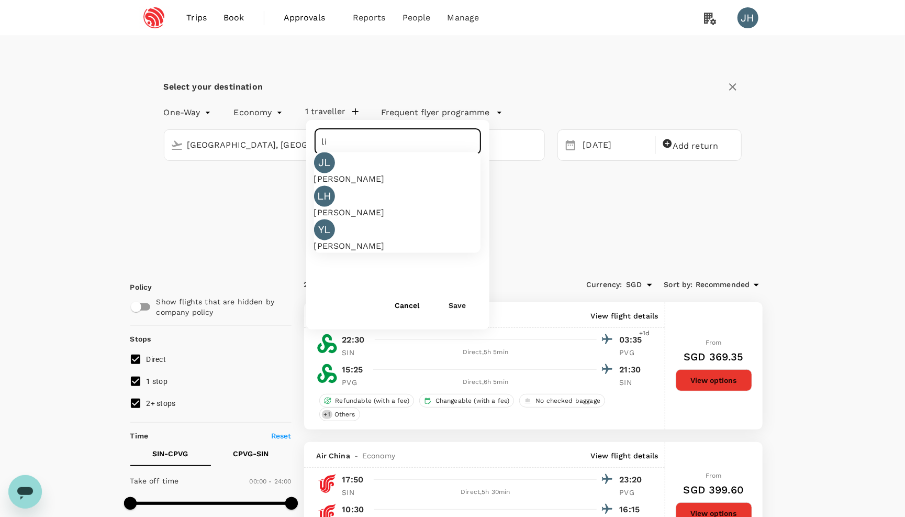
type input "l"
type input "zhiang"
click at [415, 60] on link "Users" at bounding box center [440, 58] width 124 height 25
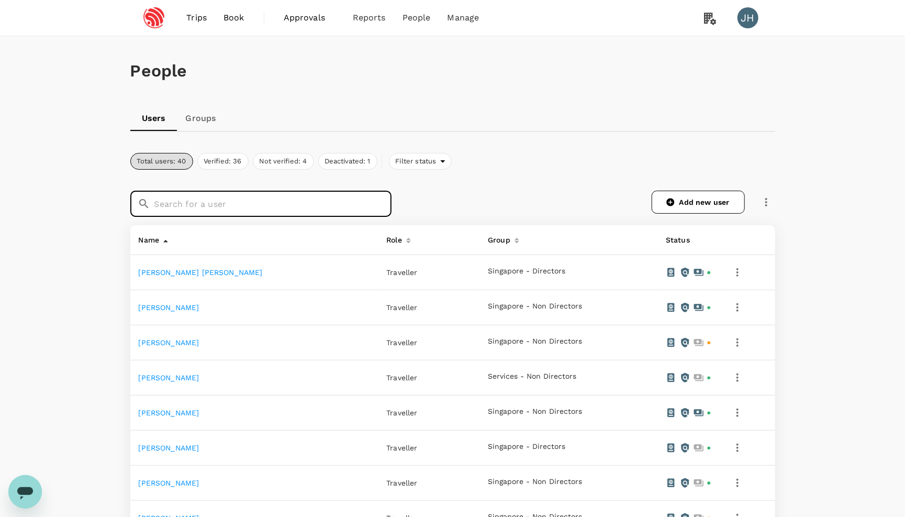
click at [243, 208] on input "text" at bounding box center [272, 204] width 237 height 26
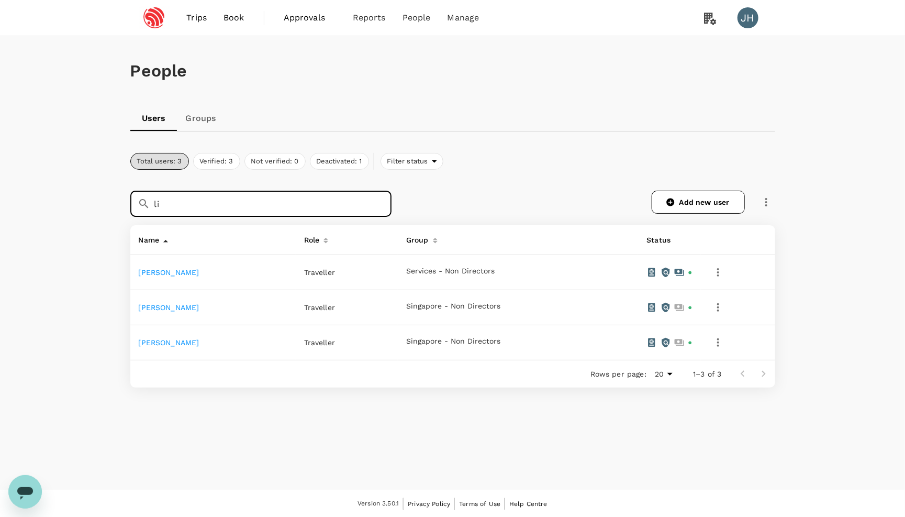
type input "l"
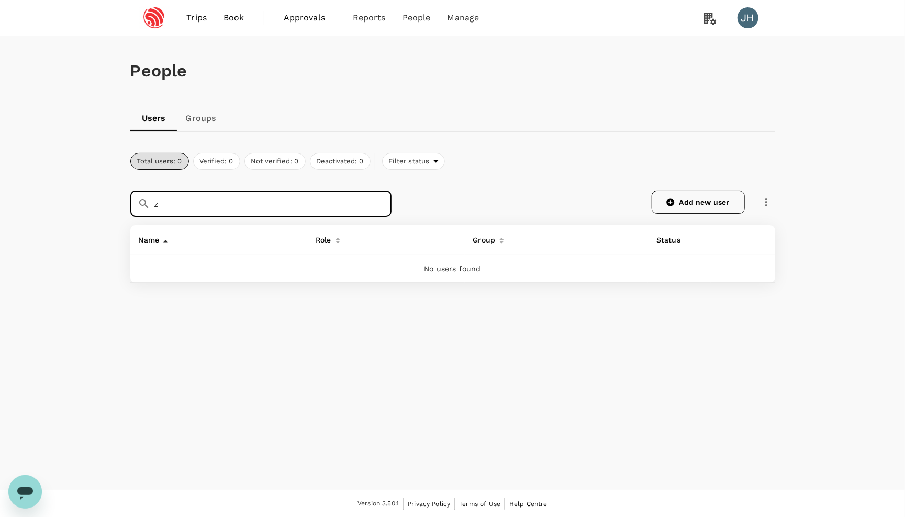
type input "z"
click at [713, 204] on link "Add new user" at bounding box center [698, 202] width 93 height 23
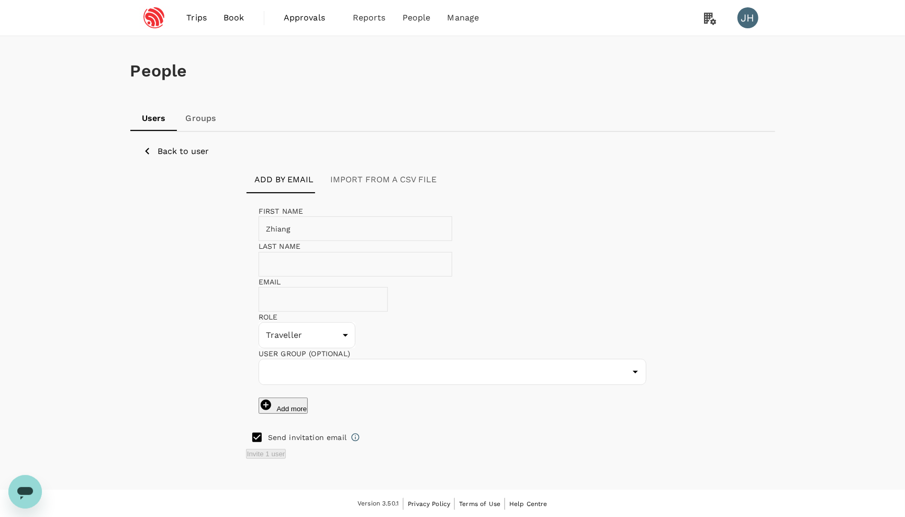
type input "Zhiang"
type input "Li"
click at [293, 287] on input "text" at bounding box center [331, 299] width 144 height 25
paste input "lizhiang@espressif.com"
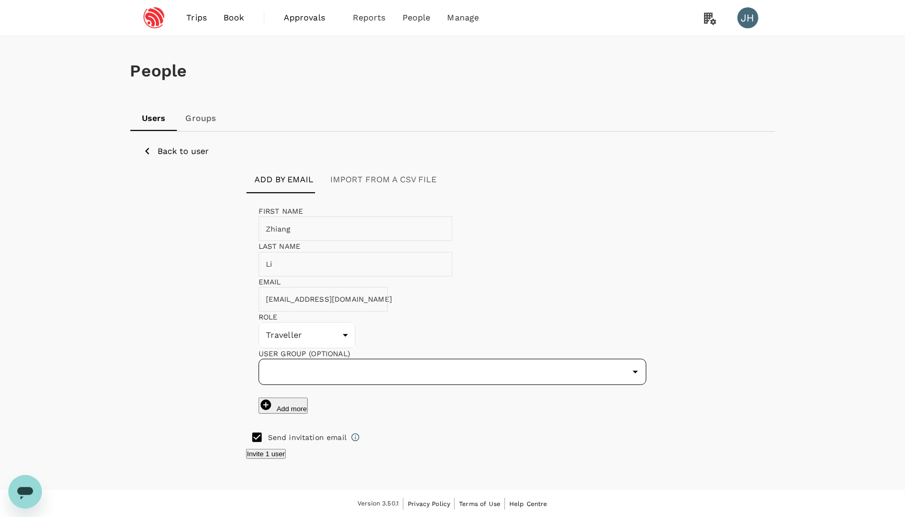
type input "lizhiang@espressif.com"
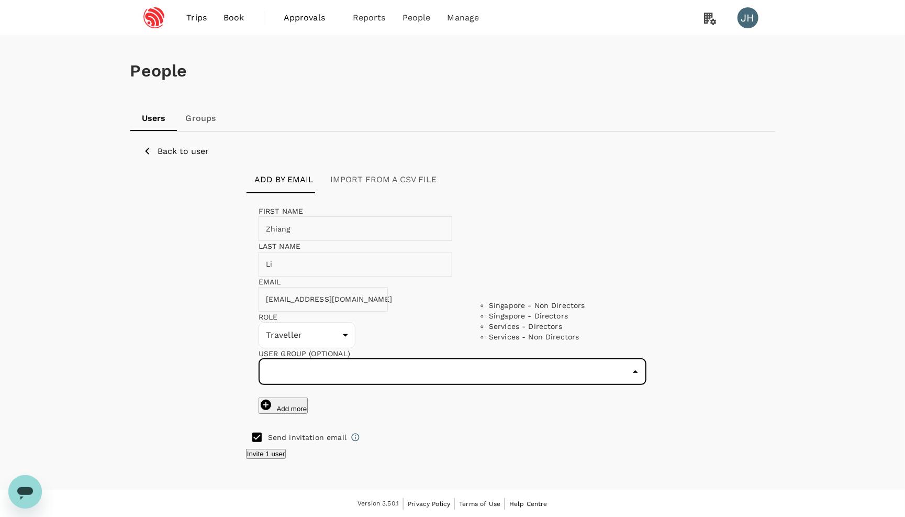
click at [559, 362] on input "text" at bounding box center [444, 372] width 363 height 20
click at [559, 311] on li "Singapore - Non Directors" at bounding box center [565, 305] width 152 height 10
type input "Singapore - Non Directors"
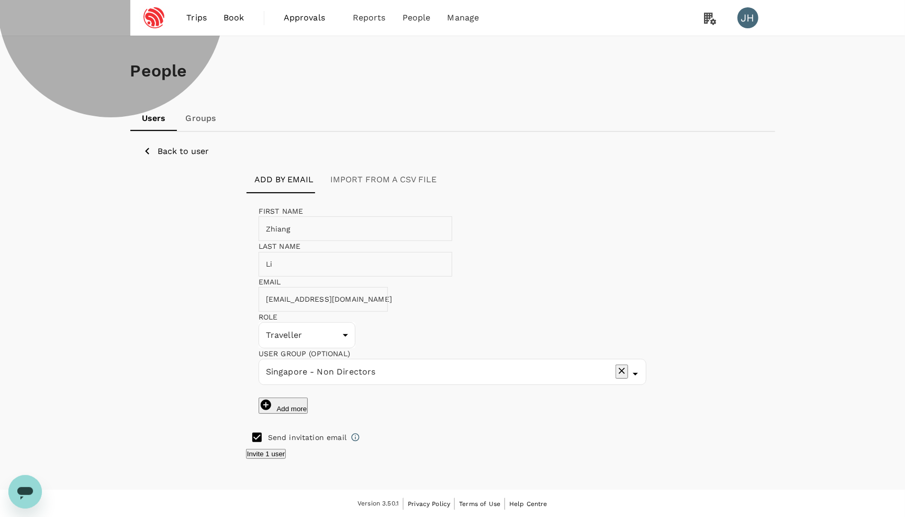
click at [286, 449] on button "Invite 1 user" at bounding box center [266, 454] width 40 height 10
